Goal: Transaction & Acquisition: Purchase product/service

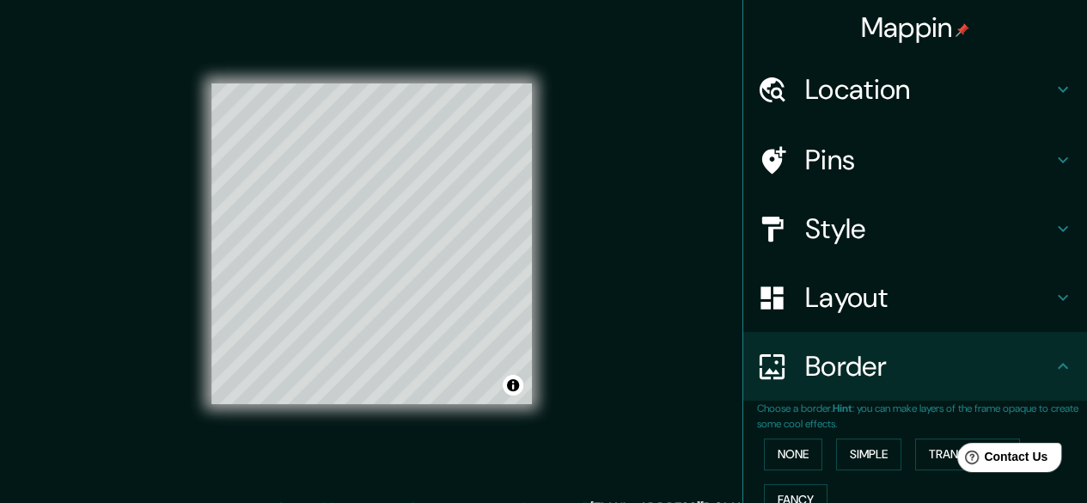
scroll to position [358, 0]
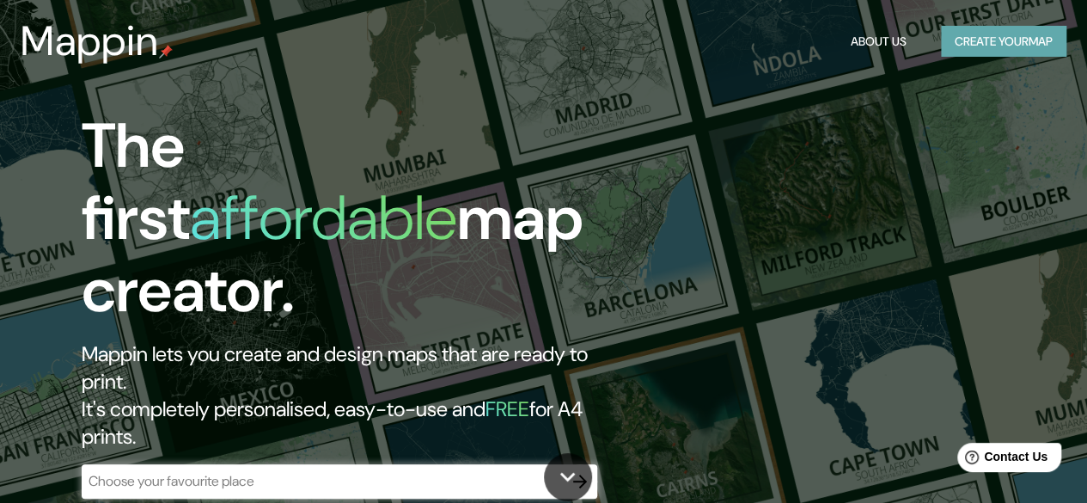
click at [1026, 55] on button "Create your map" at bounding box center [1004, 42] width 126 height 32
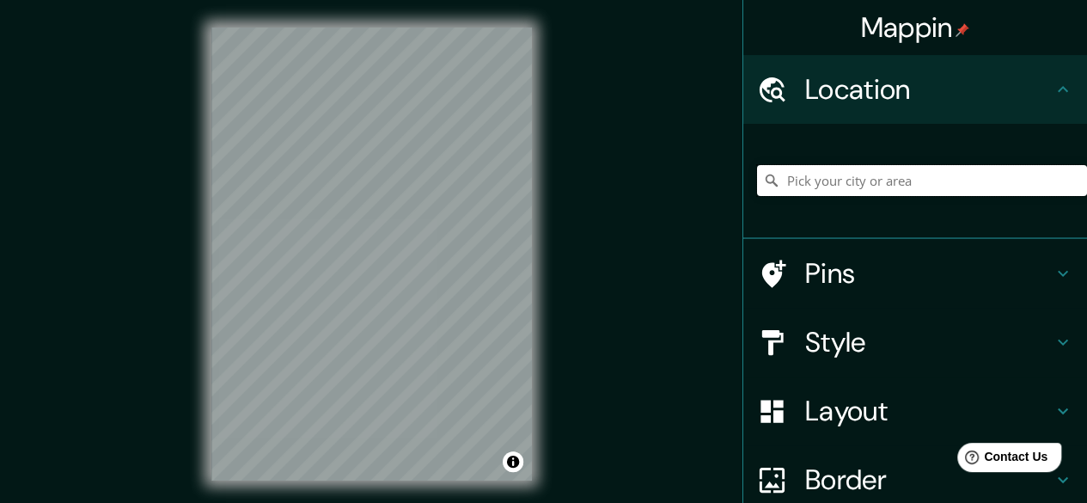
click at [903, 181] on input "Pick your city or area" at bounding box center [922, 180] width 330 height 31
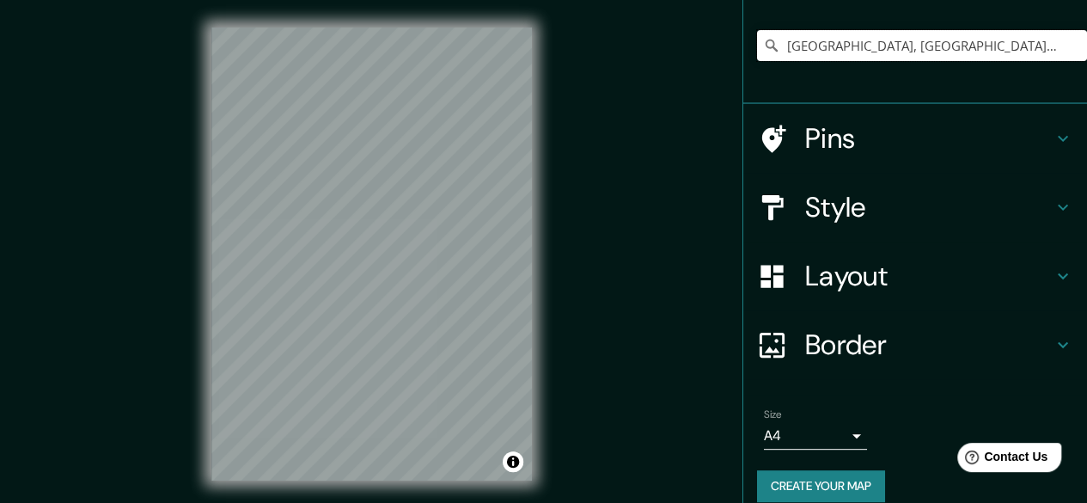
scroll to position [154, 0]
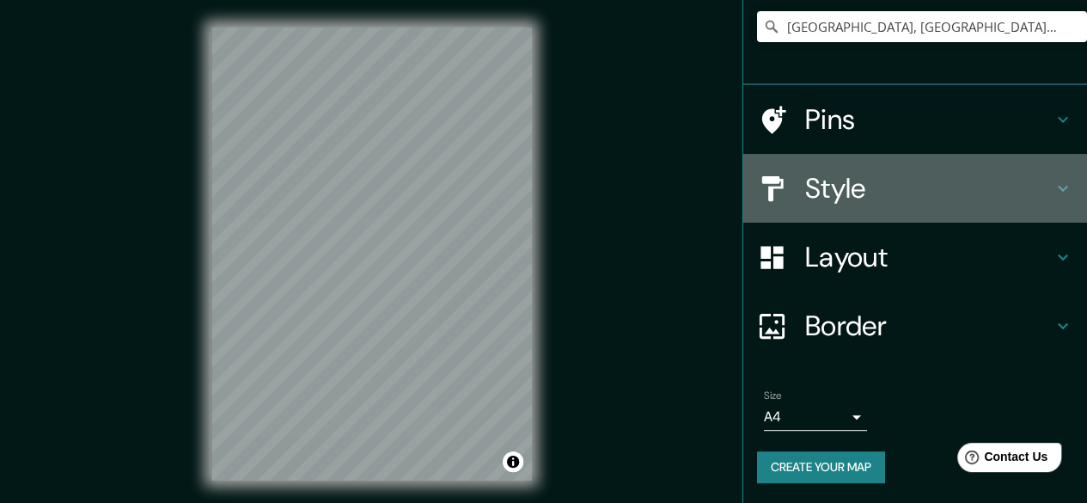
click at [854, 185] on h4 "Style" at bounding box center [929, 188] width 248 height 34
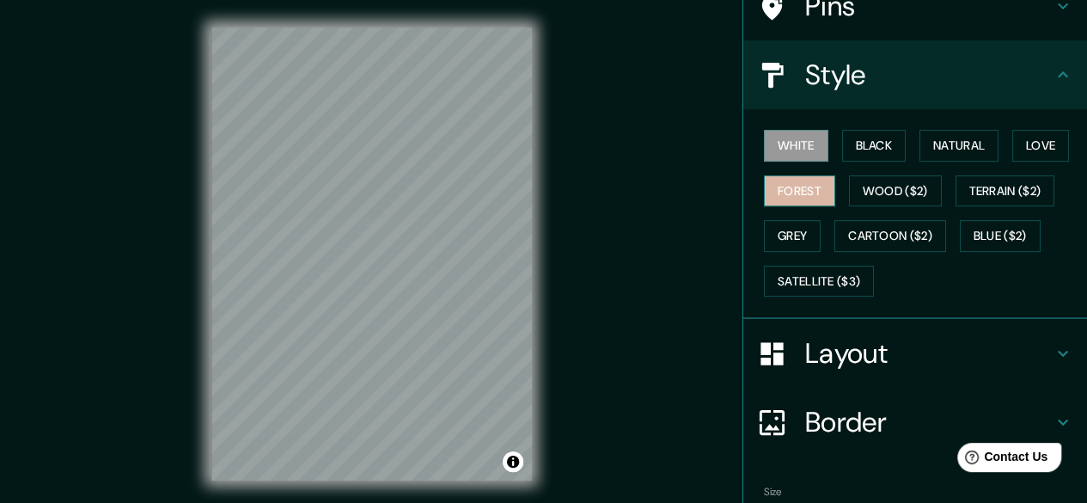
click at [785, 189] on button "Forest" at bounding box center [799, 191] width 71 height 32
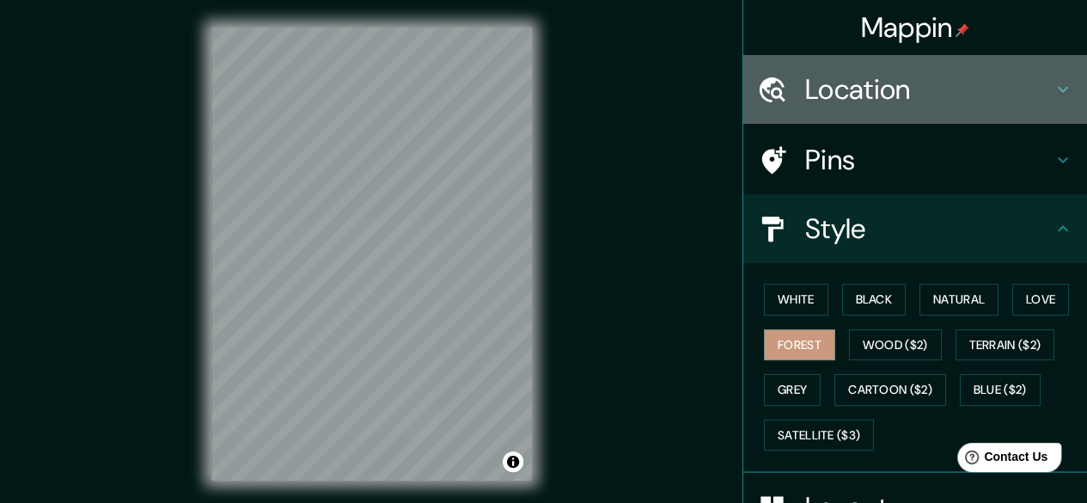
click at [931, 104] on h4 "Location" at bounding box center [929, 89] width 248 height 34
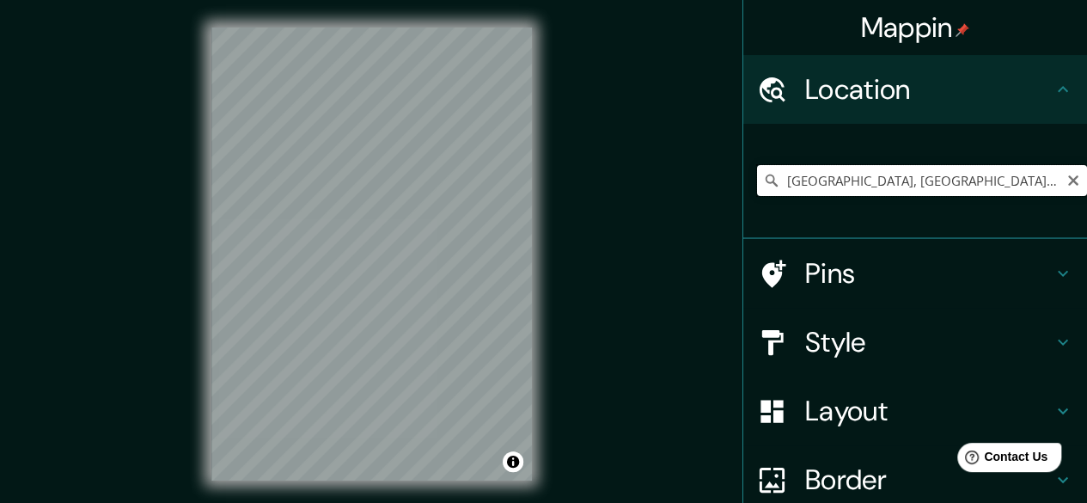
click at [934, 177] on input "Toshima, Tokio, Japón" at bounding box center [922, 180] width 330 height 31
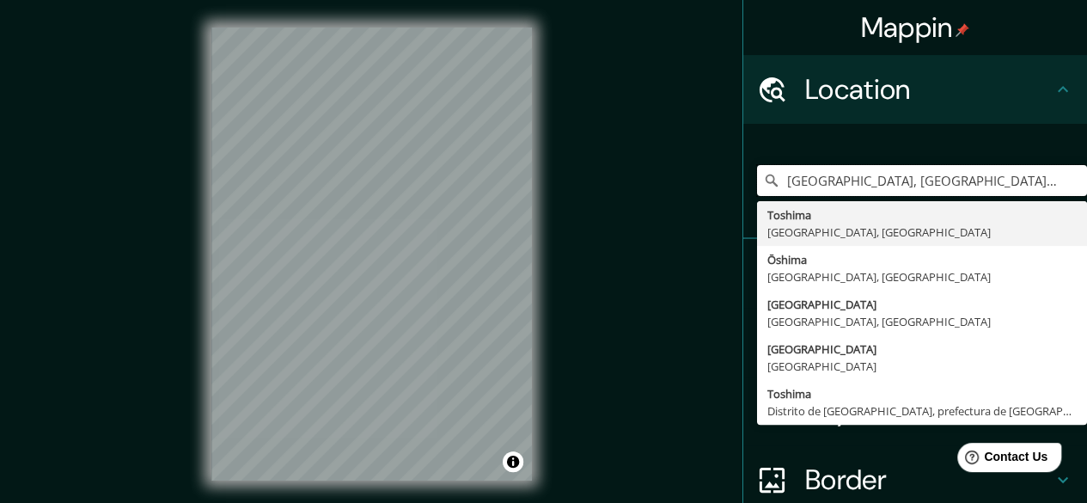
type input "Toshima, Tokio, Japón}"
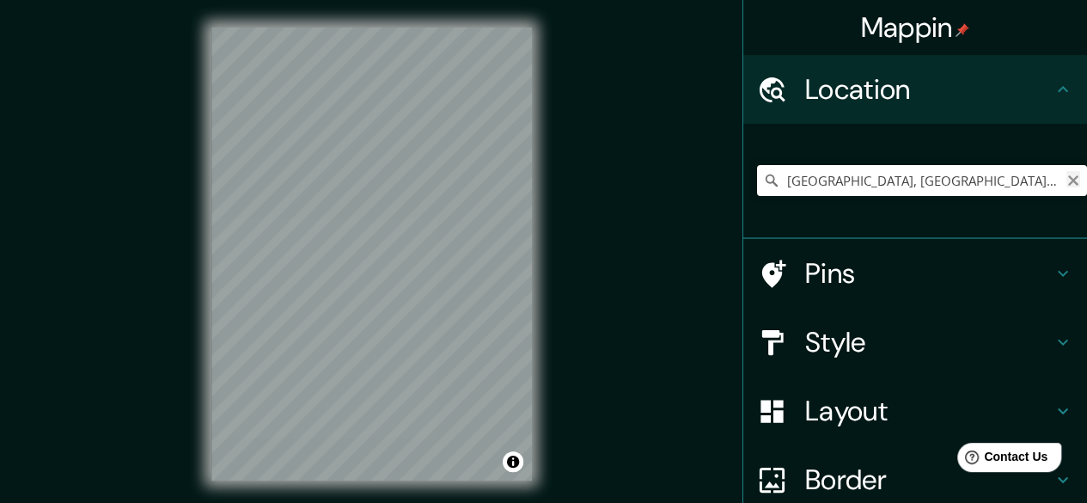
click at [1067, 171] on button "Clear" at bounding box center [1074, 179] width 14 height 16
click at [1026, 181] on input "Asia, Departamento de Lima, Perú" at bounding box center [922, 180] width 330 height 31
drag, startPoint x: 799, startPoint y: 182, endPoint x: 1099, endPoint y: 173, distance: 300.2
click at [1087, 173] on html "Mappin Location Asia, 99712, Silimo, Yahukimo, Papúa, Indonesia Pins Style Layo…" at bounding box center [543, 251] width 1087 height 503
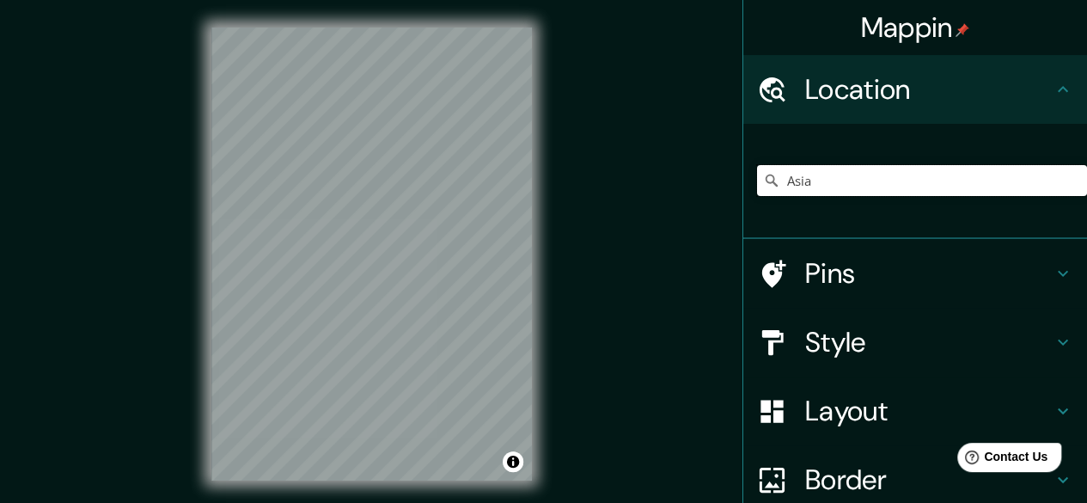
scroll to position [0, 0]
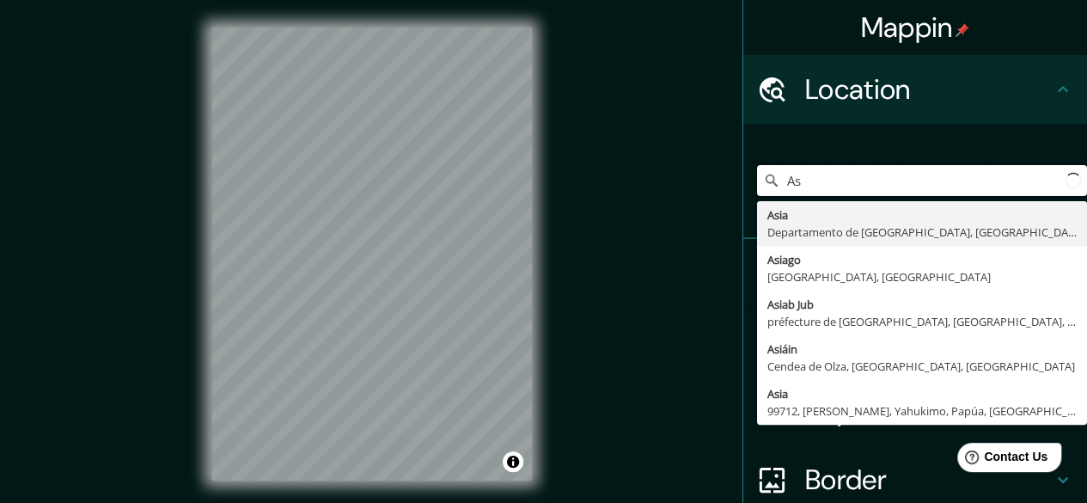
type input "A"
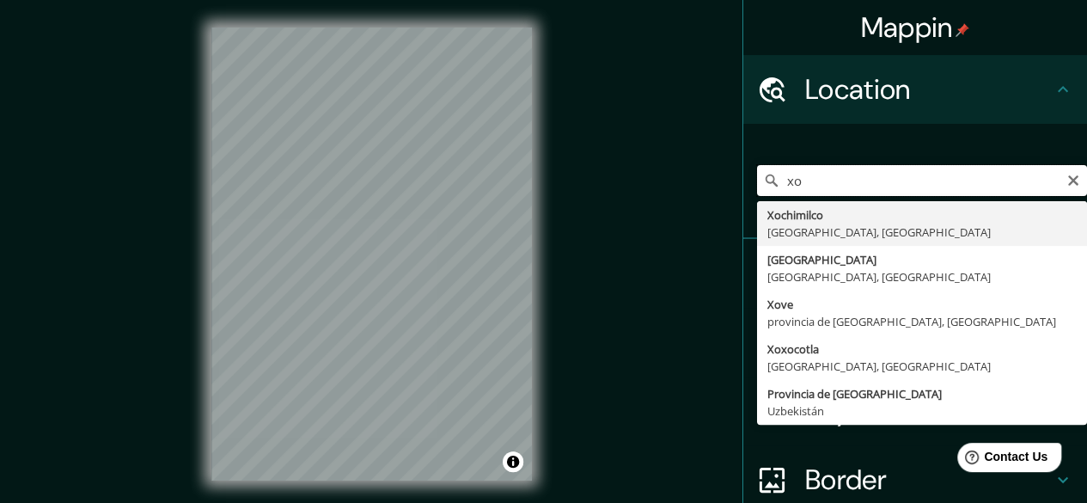
type input "x"
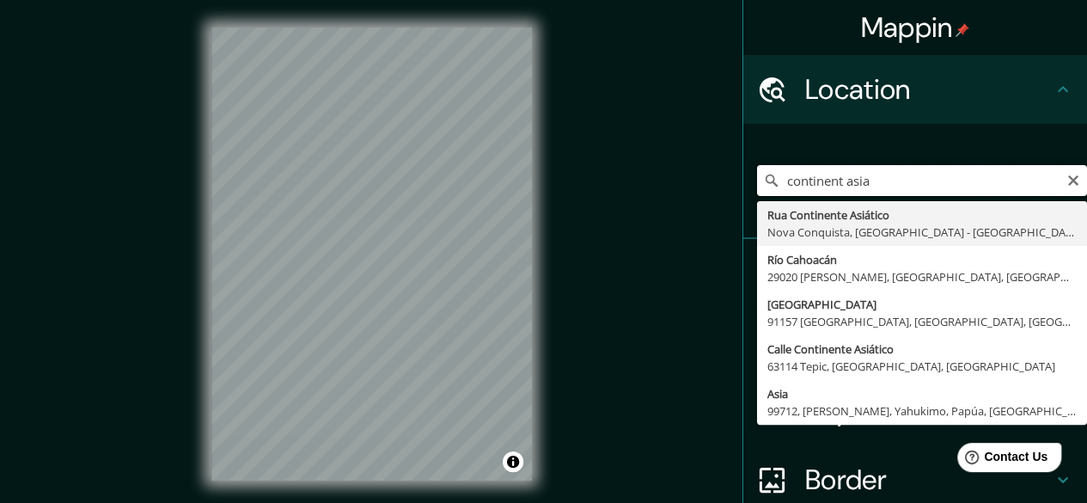
click at [1065, 192] on input "continent asia" at bounding box center [922, 180] width 330 height 31
click at [1050, 170] on input "continent asia" at bounding box center [922, 180] width 330 height 31
type input "continent asia"
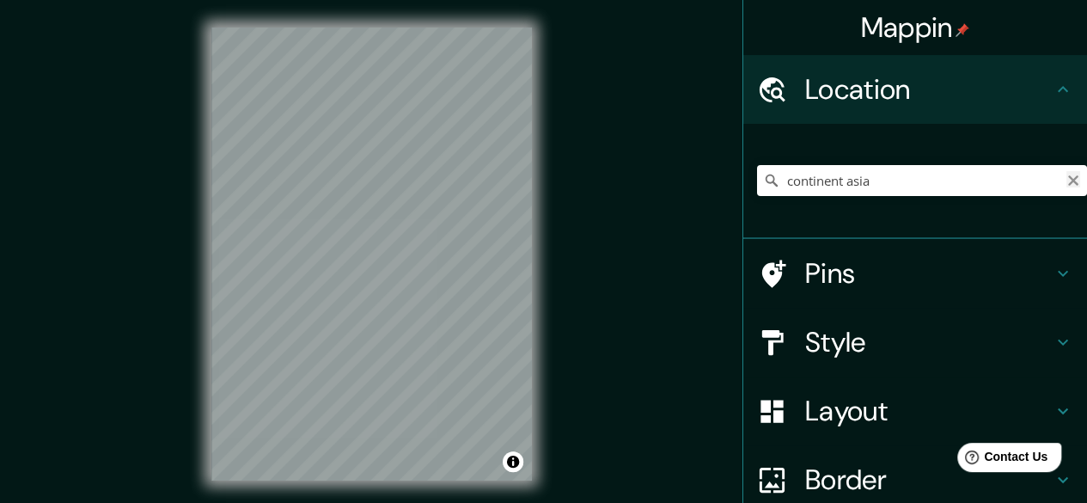
click at [1069, 181] on icon "Clear" at bounding box center [1074, 180] width 10 height 10
click at [847, 180] on input "Pick your city or area" at bounding box center [922, 180] width 330 height 31
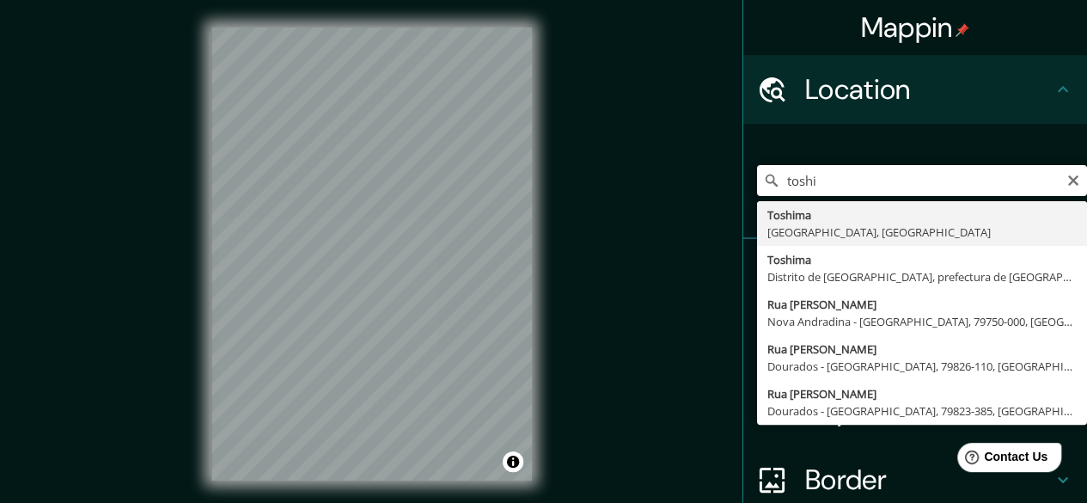
type input "Toshima, Tokio, Japón"
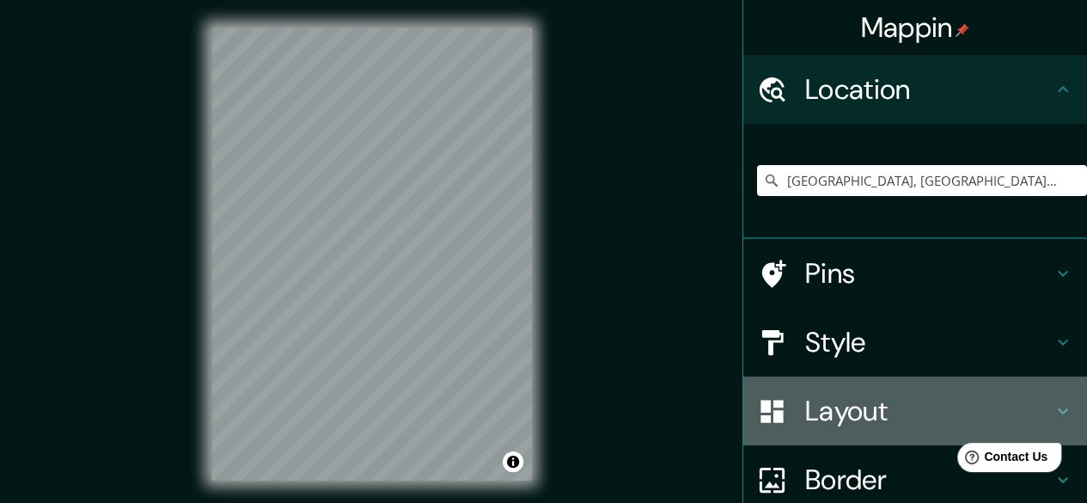
click at [874, 387] on div "Layout" at bounding box center [916, 411] width 344 height 69
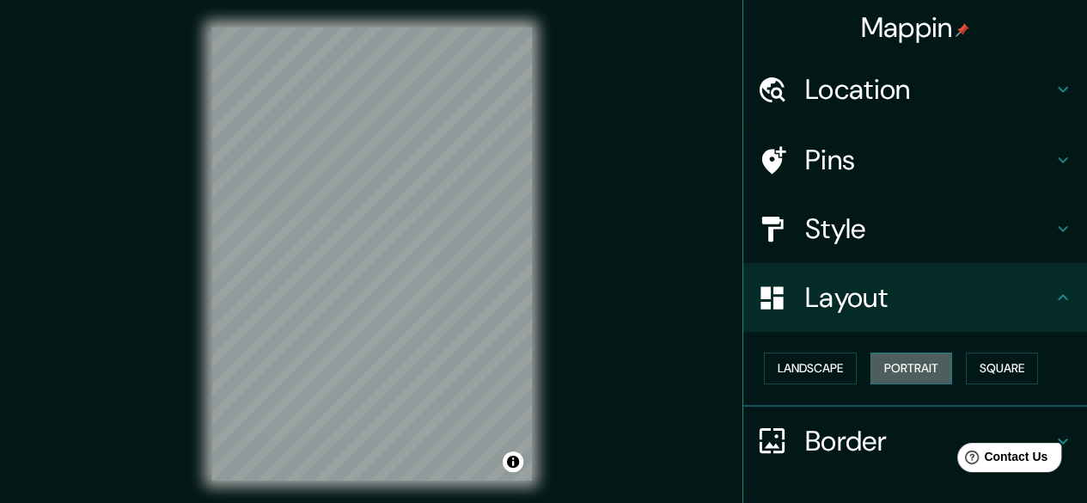
click at [939, 380] on button "Portrait" at bounding box center [912, 368] width 82 height 32
click at [983, 360] on button "Square" at bounding box center [1002, 368] width 72 height 32
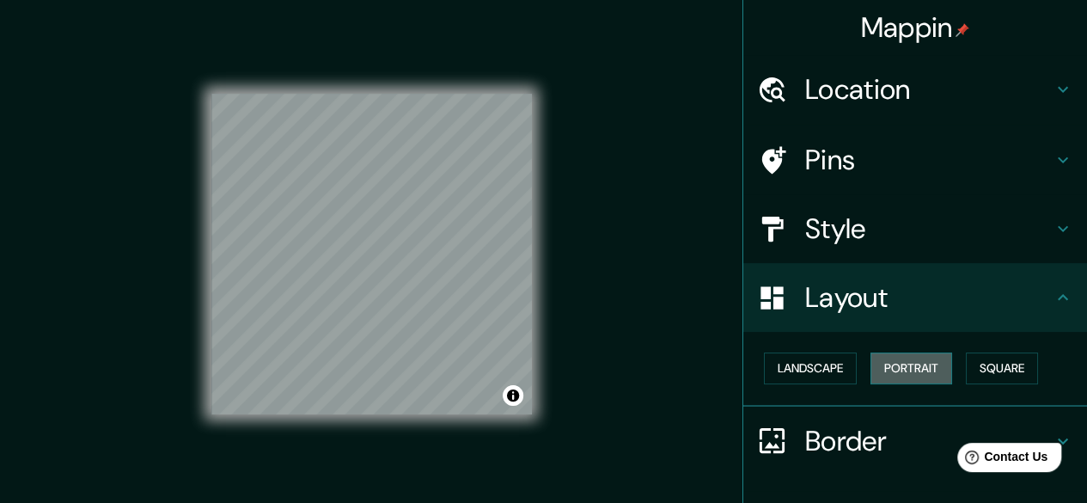
click at [932, 366] on button "Portrait" at bounding box center [912, 368] width 82 height 32
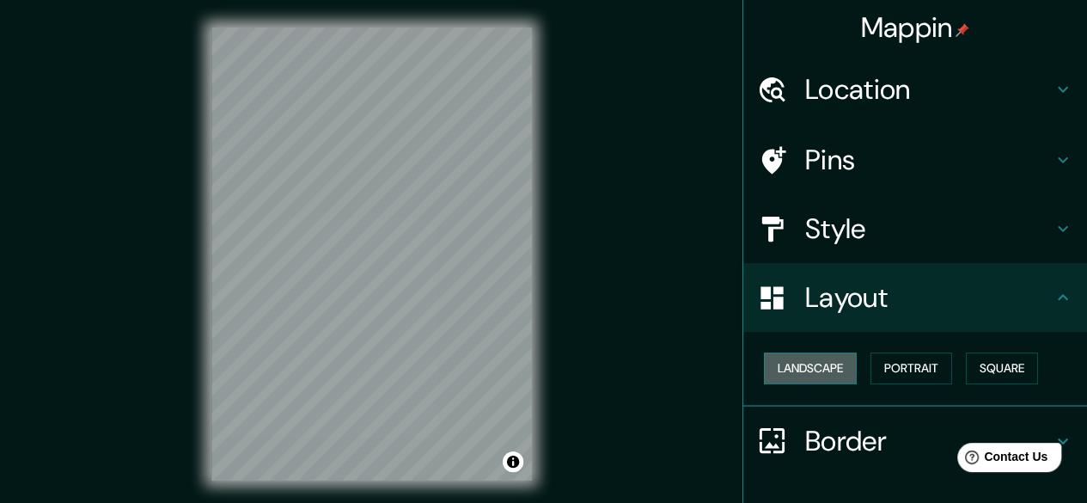
click at [841, 368] on button "Landscape" at bounding box center [810, 368] width 93 height 32
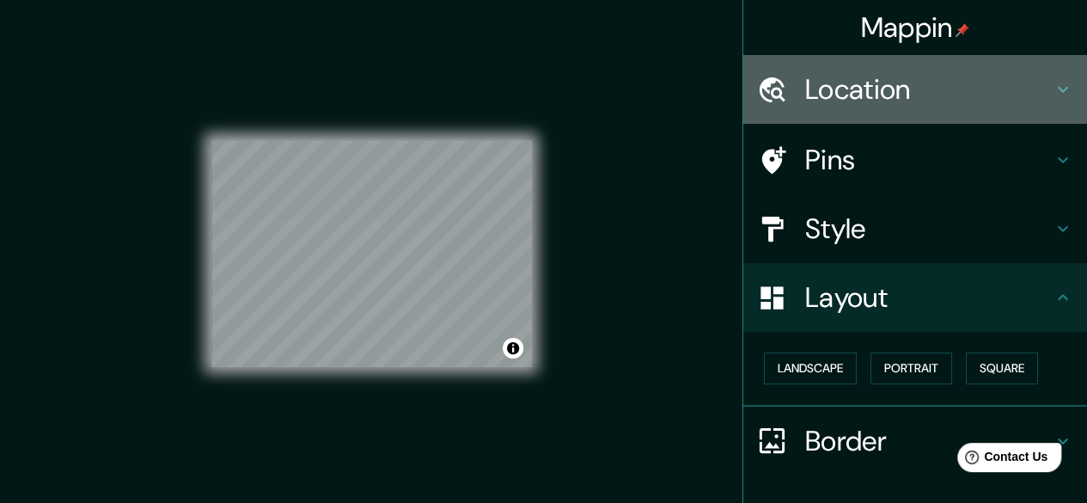
click at [926, 94] on h4 "Location" at bounding box center [929, 89] width 248 height 34
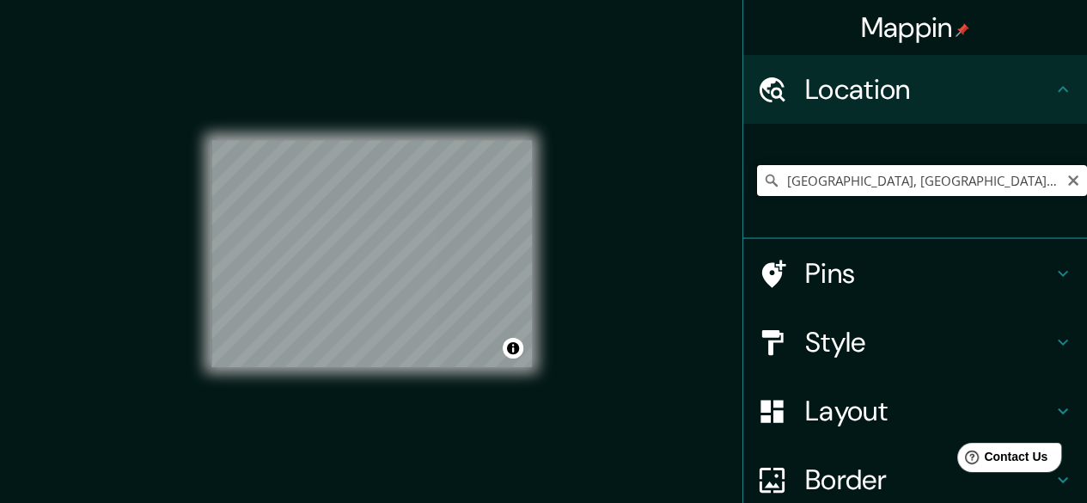
click at [984, 191] on input "Toshima, Tokio, Japón" at bounding box center [922, 180] width 330 height 31
click at [1068, 183] on input "Toshima, Tokio, Japón" at bounding box center [922, 180] width 330 height 31
click at [1067, 183] on icon "Clear" at bounding box center [1074, 181] width 14 height 14
click at [1029, 171] on input "Japonvar, Minas Gerais, Brasil" at bounding box center [922, 180] width 330 height 31
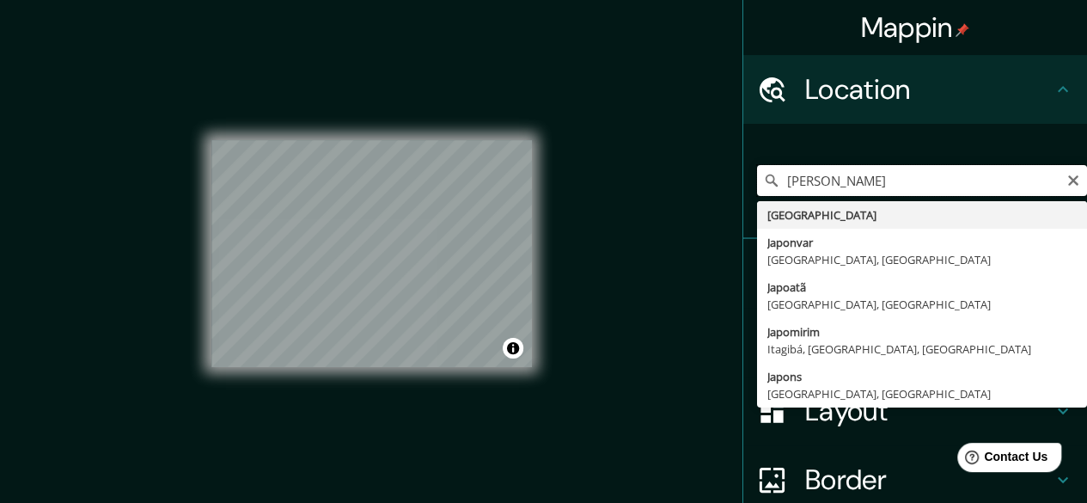
type input "J"
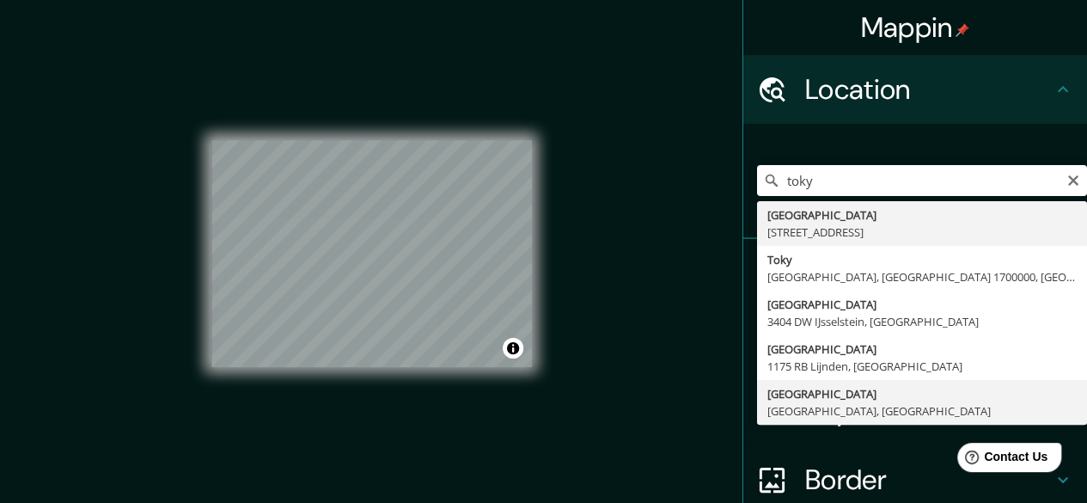
type input "Tokio, Tokio, Japón"
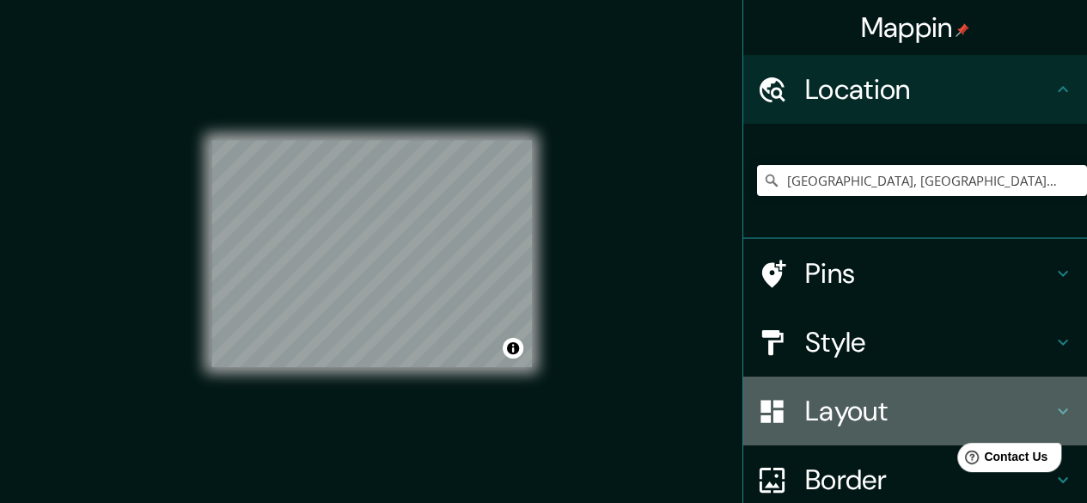
click at [853, 420] on h4 "Layout" at bounding box center [929, 411] width 248 height 34
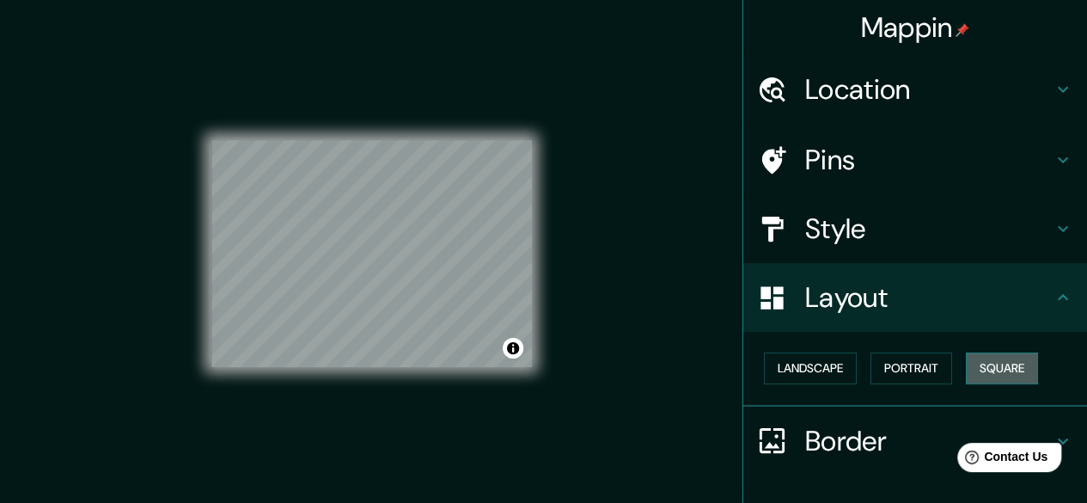
click at [1007, 358] on button "Square" at bounding box center [1002, 368] width 72 height 32
